Goal: Navigation & Orientation: Find specific page/section

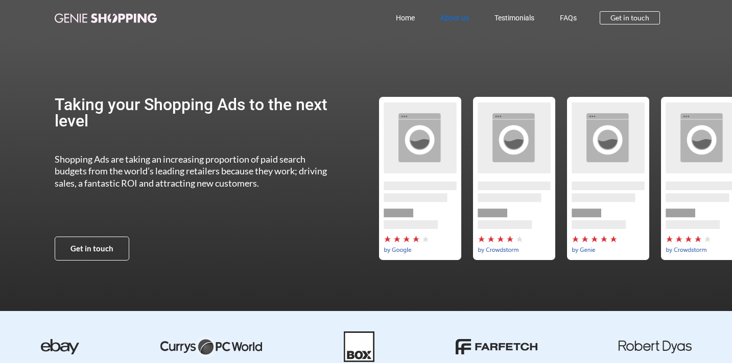
click at [459, 16] on link "About us" at bounding box center [454, 17] width 54 height 23
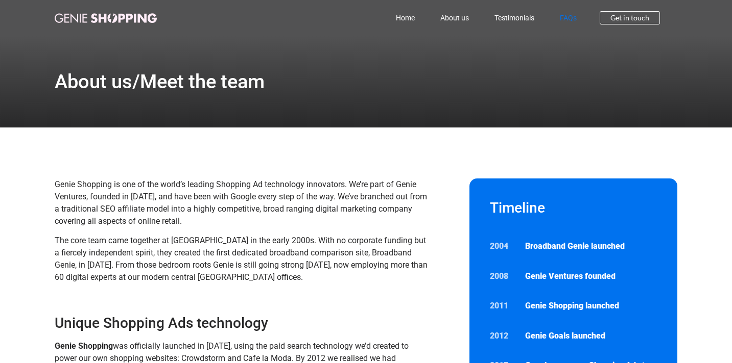
click at [561, 12] on link "FAQs" at bounding box center [568, 17] width 42 height 23
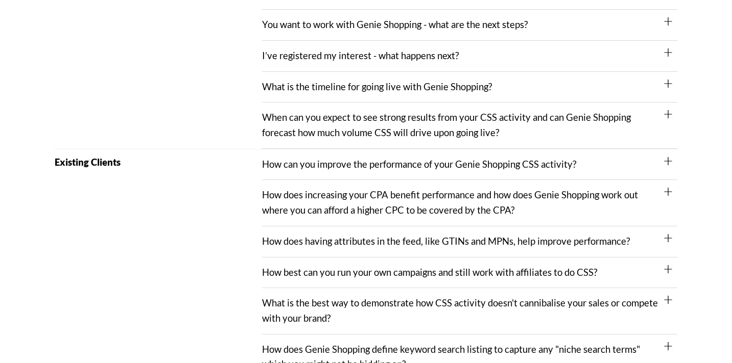
scroll to position [407, 0]
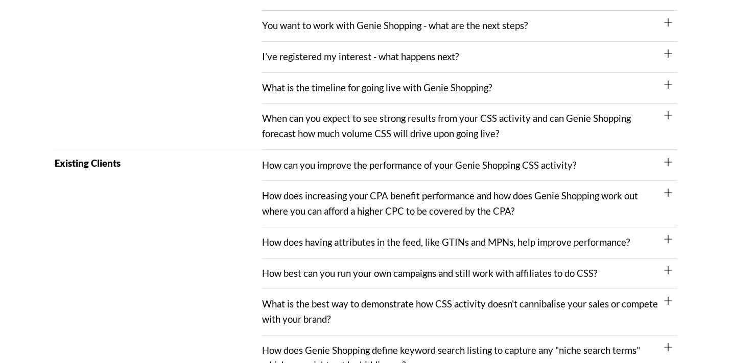
click at [330, 66] on div "I’ve registered my interest - what happens next?" at bounding box center [469, 57] width 415 height 31
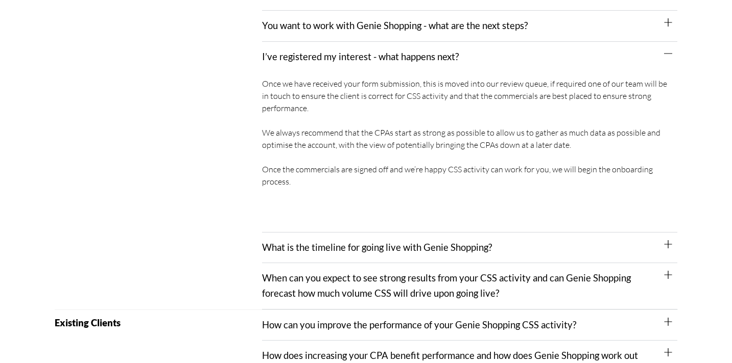
click at [330, 66] on div "I’ve registered my interest - what happens next?" at bounding box center [469, 57] width 415 height 31
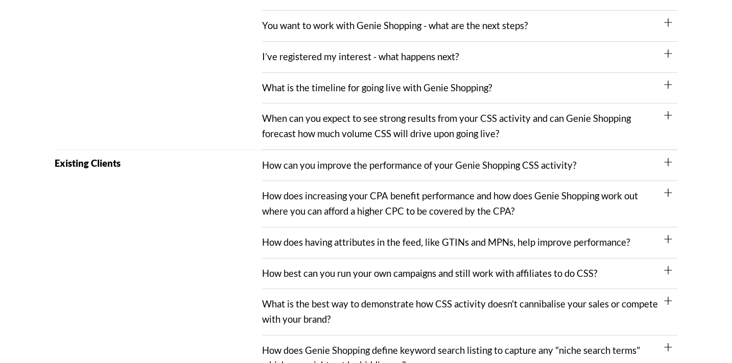
click at [324, 31] on link "You want to work with Genie Shopping - what are the next steps?" at bounding box center [394, 25] width 265 height 11
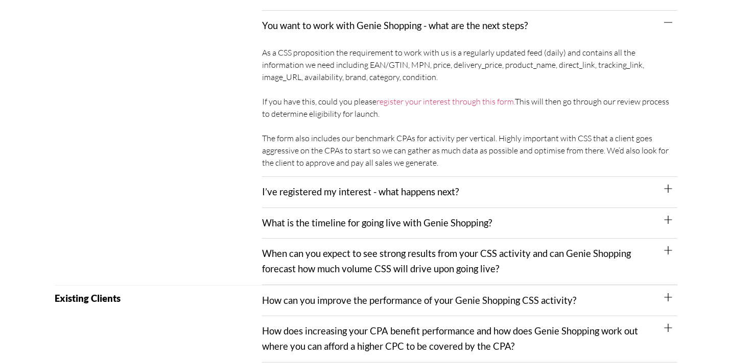
click at [323, 31] on link "You want to work with Genie Shopping - what are the next steps?" at bounding box center [394, 25] width 265 height 11
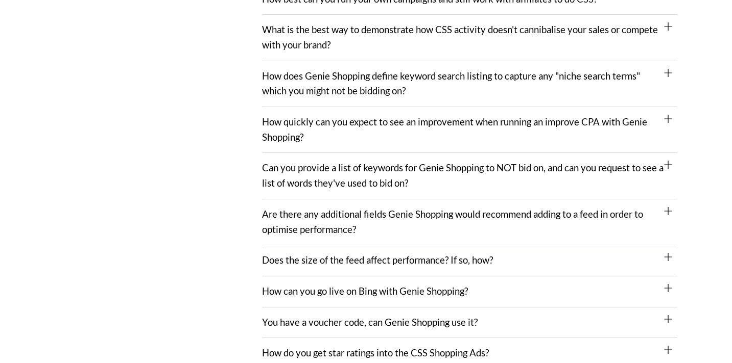
scroll to position [698, 0]
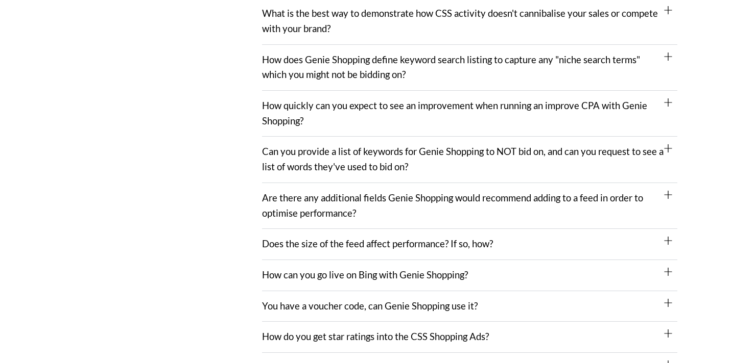
click at [289, 64] on link "How does Genie Shopping define keyword search listing to capture any "niche sea…" at bounding box center [451, 67] width 378 height 27
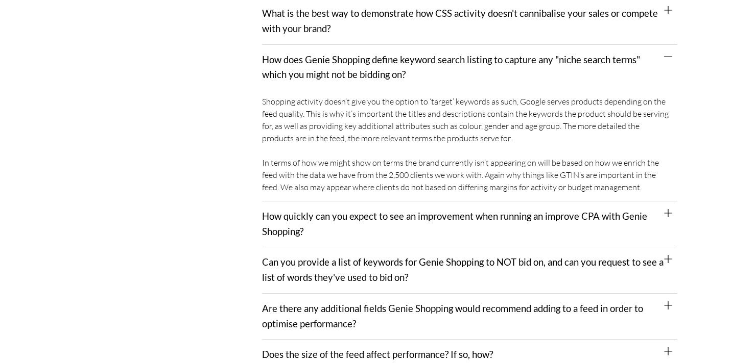
click at [289, 64] on link "How does Genie Shopping define keyword search listing to capture any "niche sea…" at bounding box center [451, 67] width 378 height 27
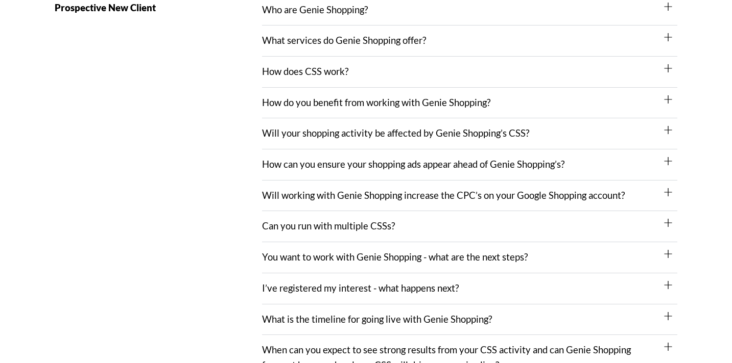
scroll to position [0, 0]
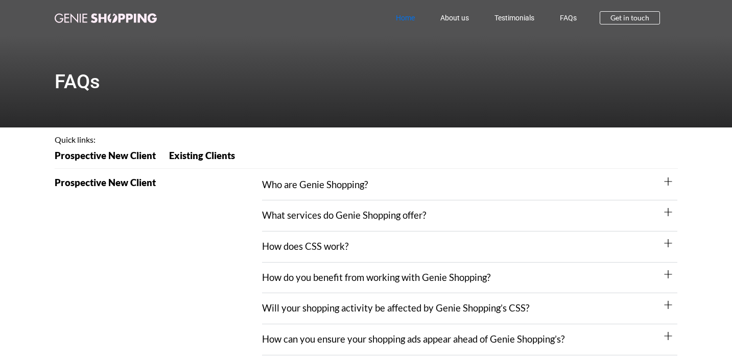
click at [400, 15] on link "Home" at bounding box center [405, 17] width 44 height 23
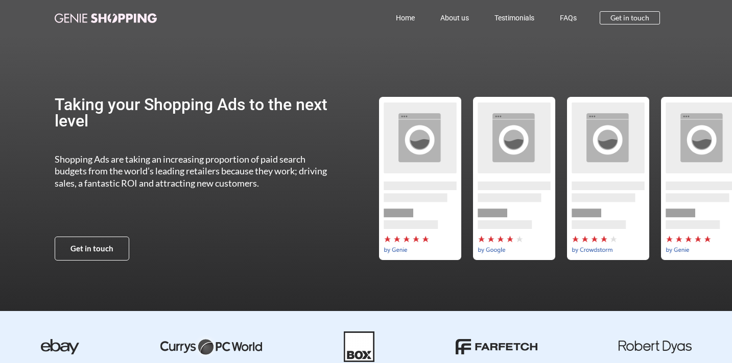
click at [404, 20] on link "Home" at bounding box center [405, 17] width 44 height 23
click at [467, 21] on link "About us" at bounding box center [454, 17] width 54 height 23
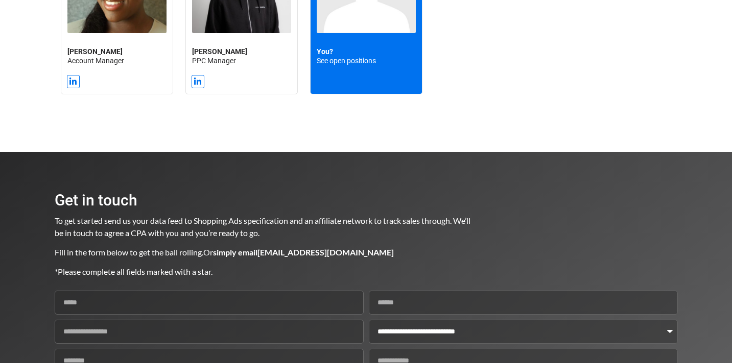
scroll to position [1313, 0]
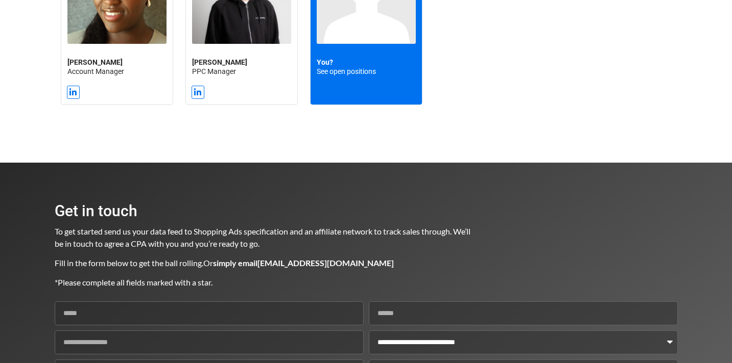
click at [350, 73] on h2 "You? See open positions" at bounding box center [366, 67] width 99 height 18
